Goal: Task Accomplishment & Management: Manage account settings

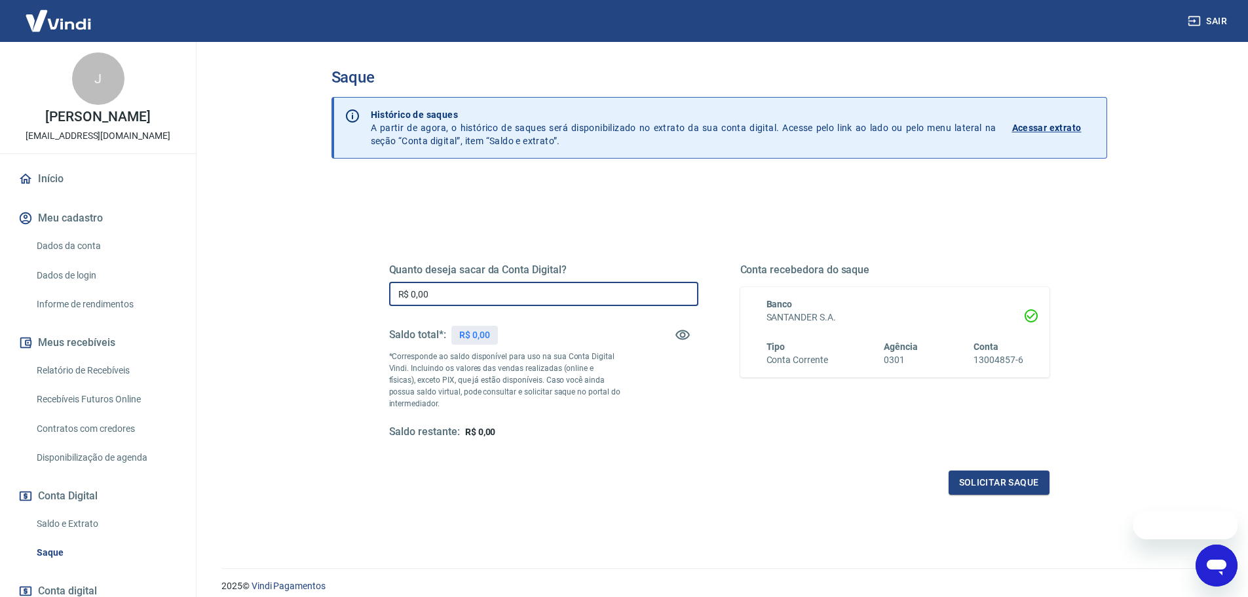
click at [561, 284] on input "R$ 0,00" at bounding box center [543, 294] width 309 height 24
type input "R$ 361,00"
click at [1025, 493] on button "Solicitar saque" at bounding box center [999, 482] width 101 height 24
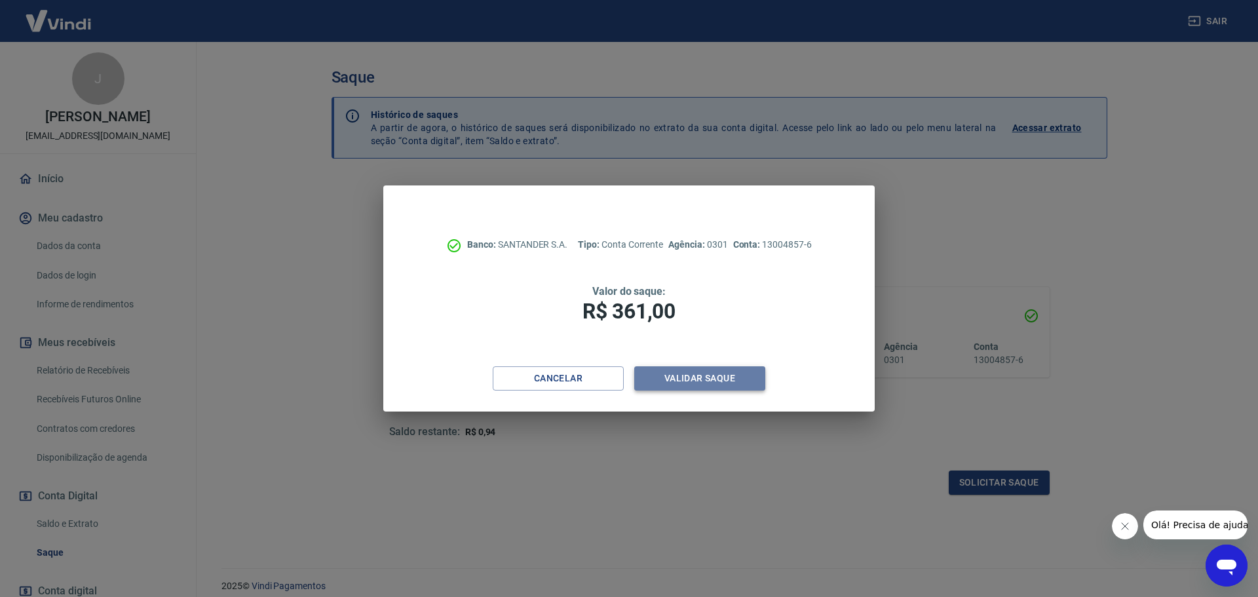
click at [713, 371] on button "Validar saque" at bounding box center [699, 378] width 131 height 24
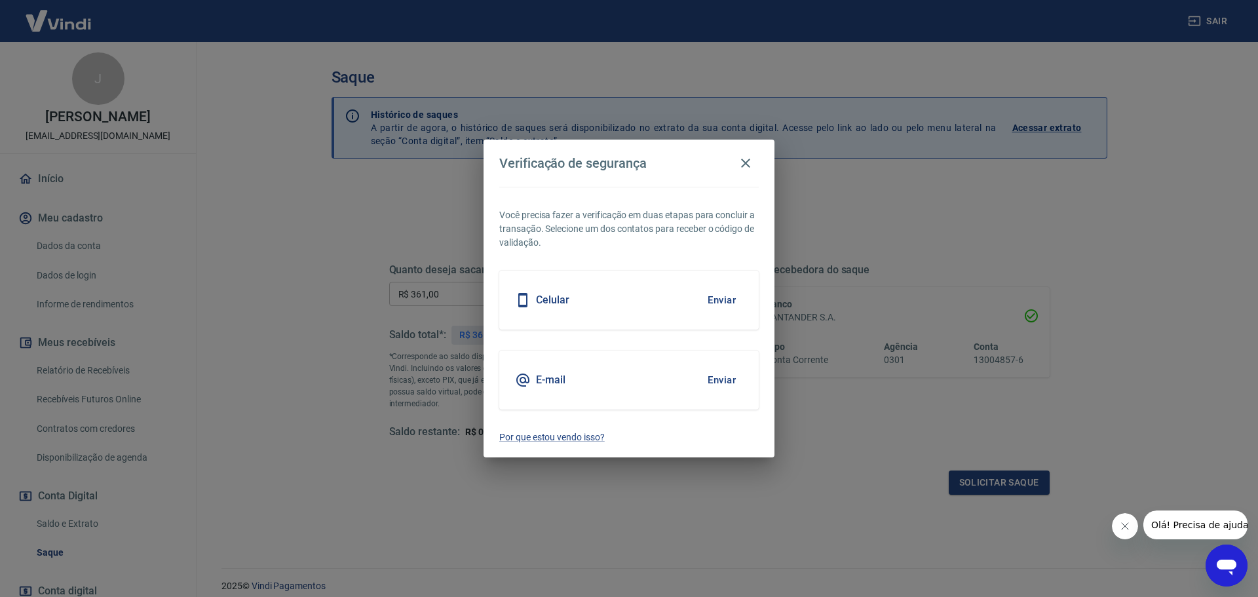
drag, startPoint x: 602, startPoint y: 375, endPoint x: 738, endPoint y: 390, distance: 137.8
click at [619, 377] on div "E-mail Enviar" at bounding box center [628, 380] width 259 height 59
drag, startPoint x: 689, startPoint y: 378, endPoint x: 718, endPoint y: 381, distance: 28.3
click at [700, 379] on div "E-mail Enviar" at bounding box center [628, 380] width 259 height 59
click at [718, 381] on button "Enviar" at bounding box center [721, 380] width 43 height 28
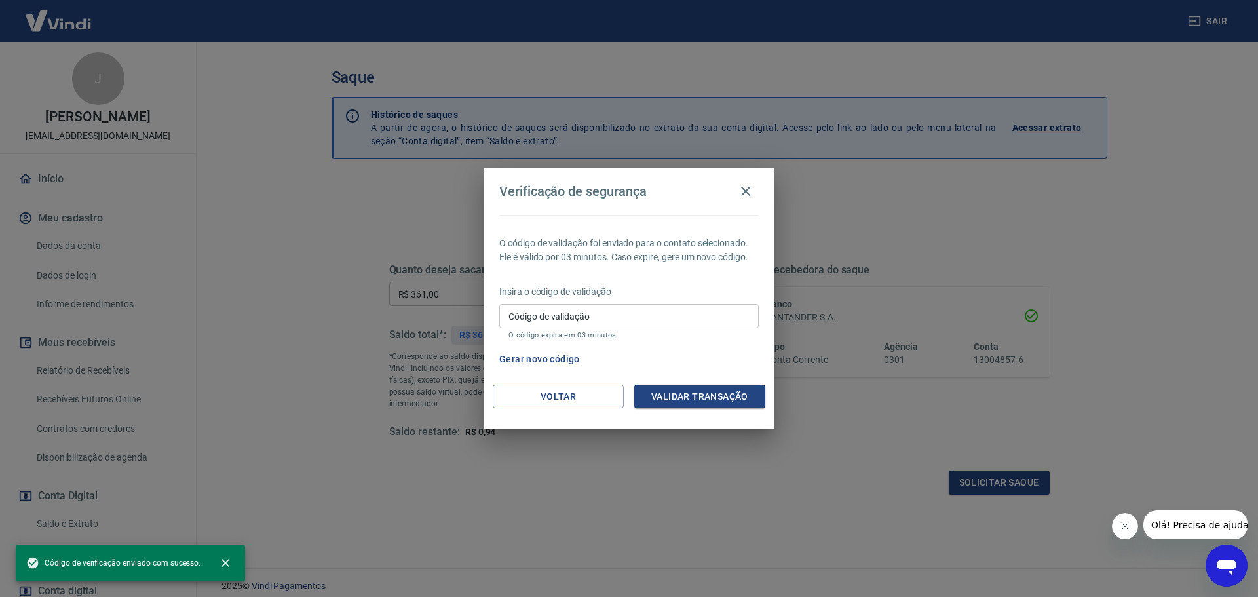
click at [593, 311] on input "Código de validação" at bounding box center [628, 316] width 259 height 24
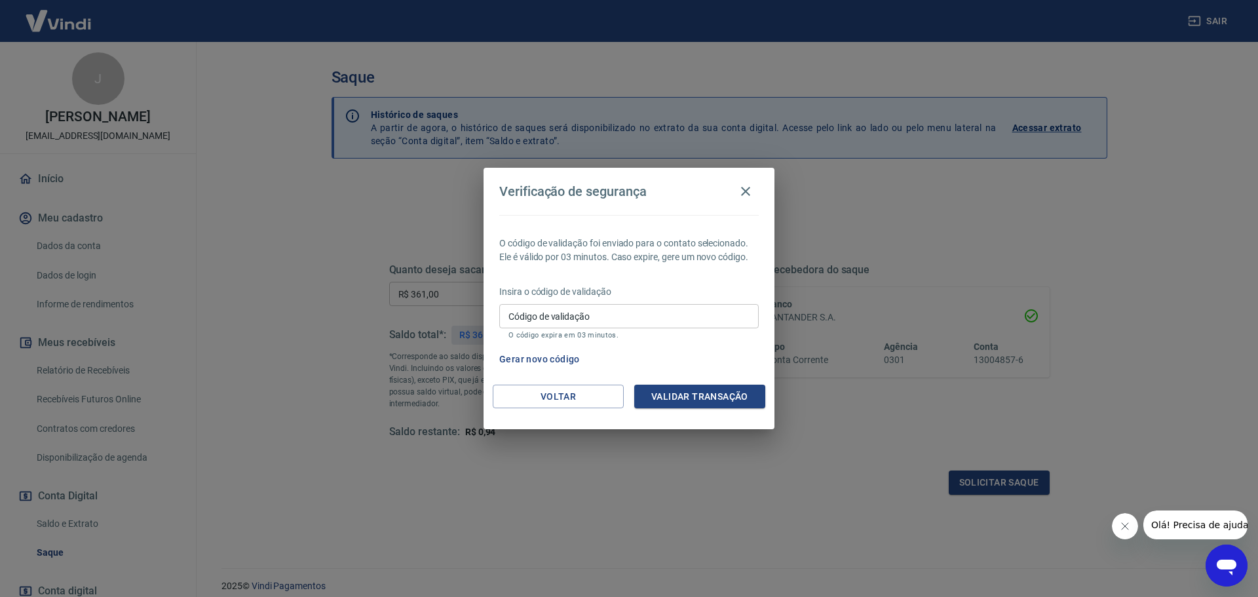
click at [573, 280] on div "O código de validação foi enviado para o contato selecionado. Ele é válido por …" at bounding box center [629, 300] width 291 height 170
click at [568, 321] on input "Código de validação" at bounding box center [628, 316] width 259 height 24
paste input "225638"
type input "225638"
click at [686, 404] on button "Validar transação" at bounding box center [699, 397] width 131 height 24
